Goal: Task Accomplishment & Management: Use online tool/utility

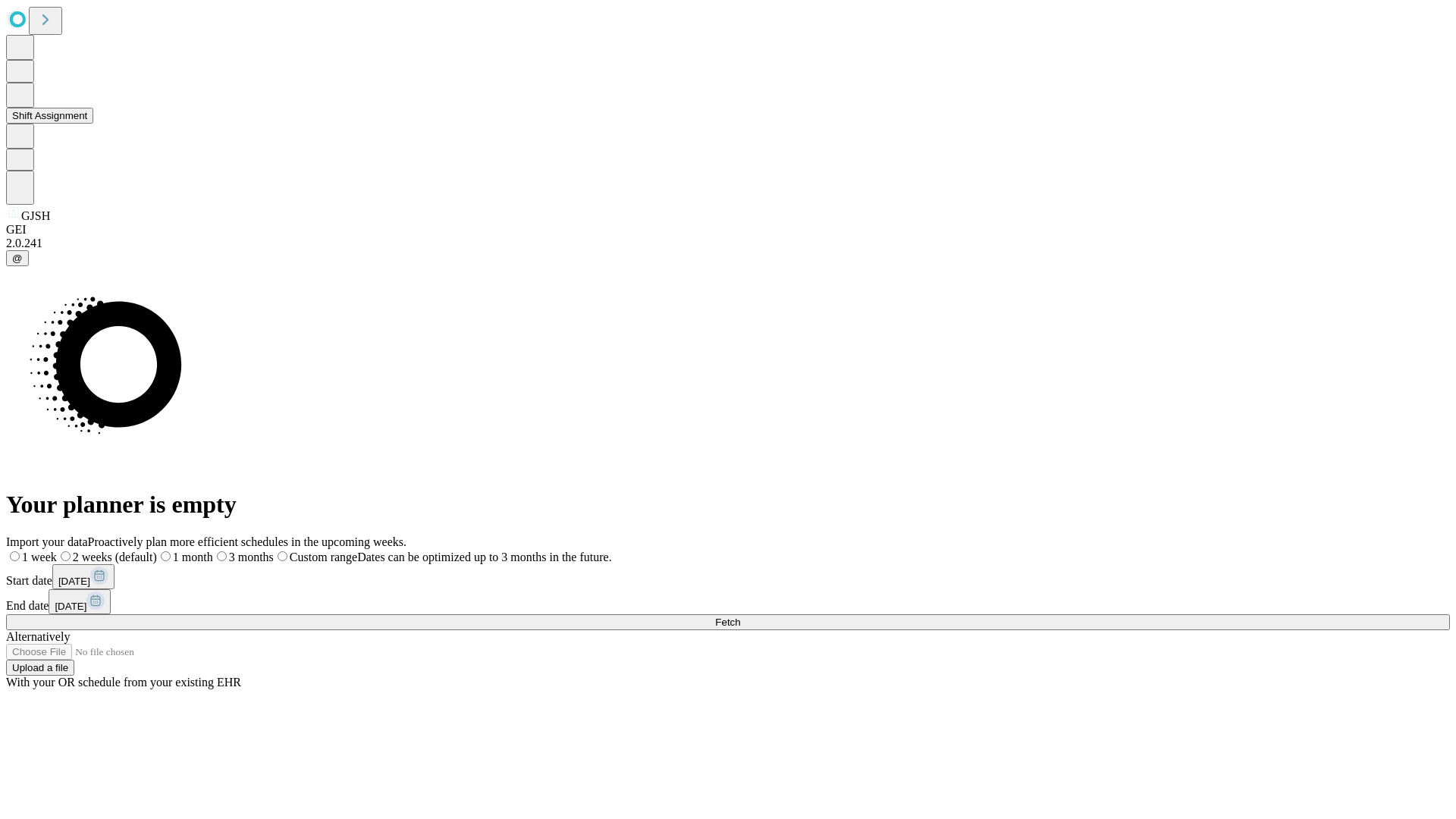
click at [94, 123] on button "Shift Assignment" at bounding box center [49, 116] width 88 height 16
